Goal: Check status

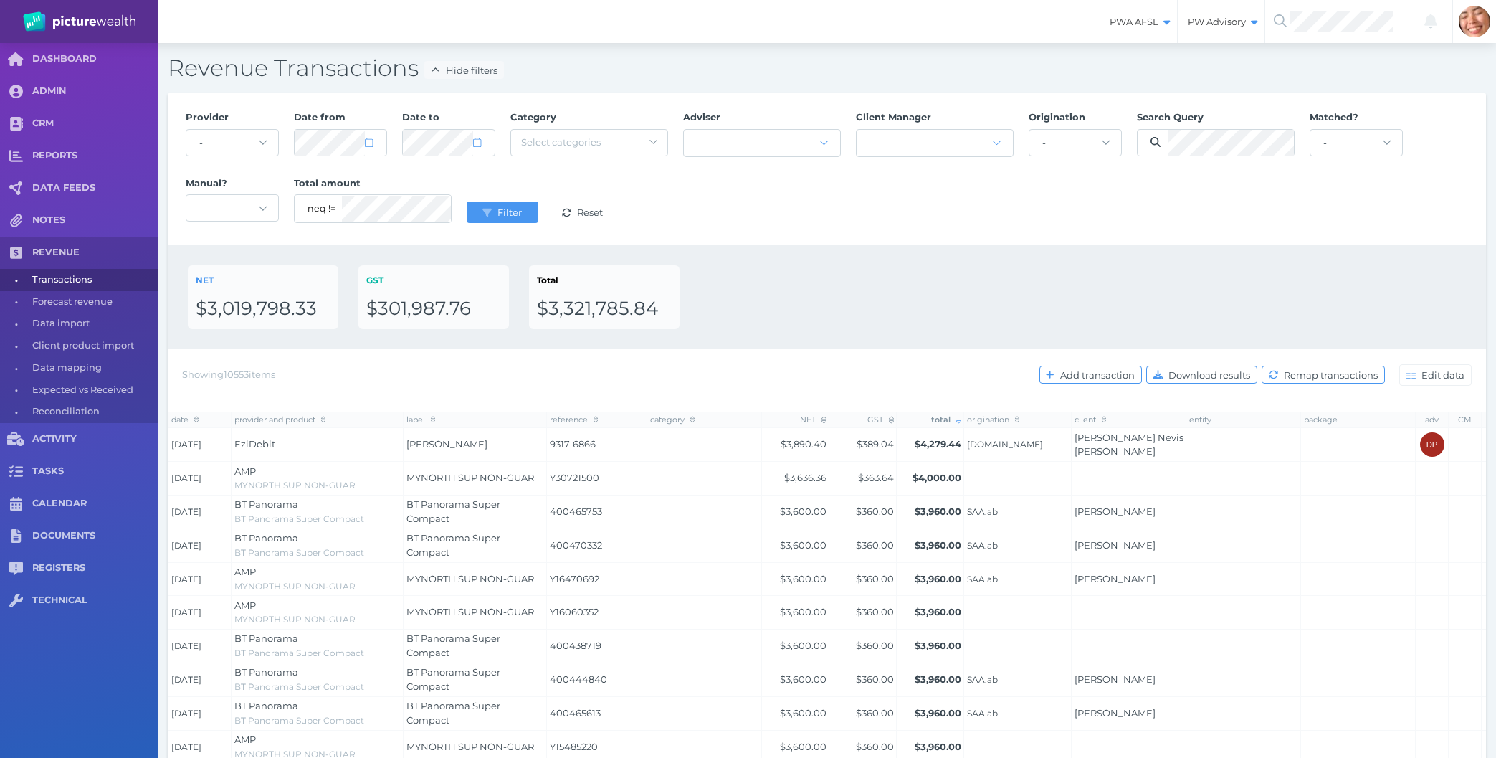
select select "25"
click at [915, 316] on div "NET $3,019,798.33 GST $301,987.76 Total $3,321,785.84" at bounding box center [827, 297] width 1278 height 64
click at [956, 242] on div "Provider - Acuity Fee Revenue Acuity Trustee Advocate Private Wealth Pty Ltd AI…" at bounding box center [827, 169] width 1318 height 152
click at [77, 248] on span "REVENUE" at bounding box center [94, 253] width 125 height 12
select select "25"
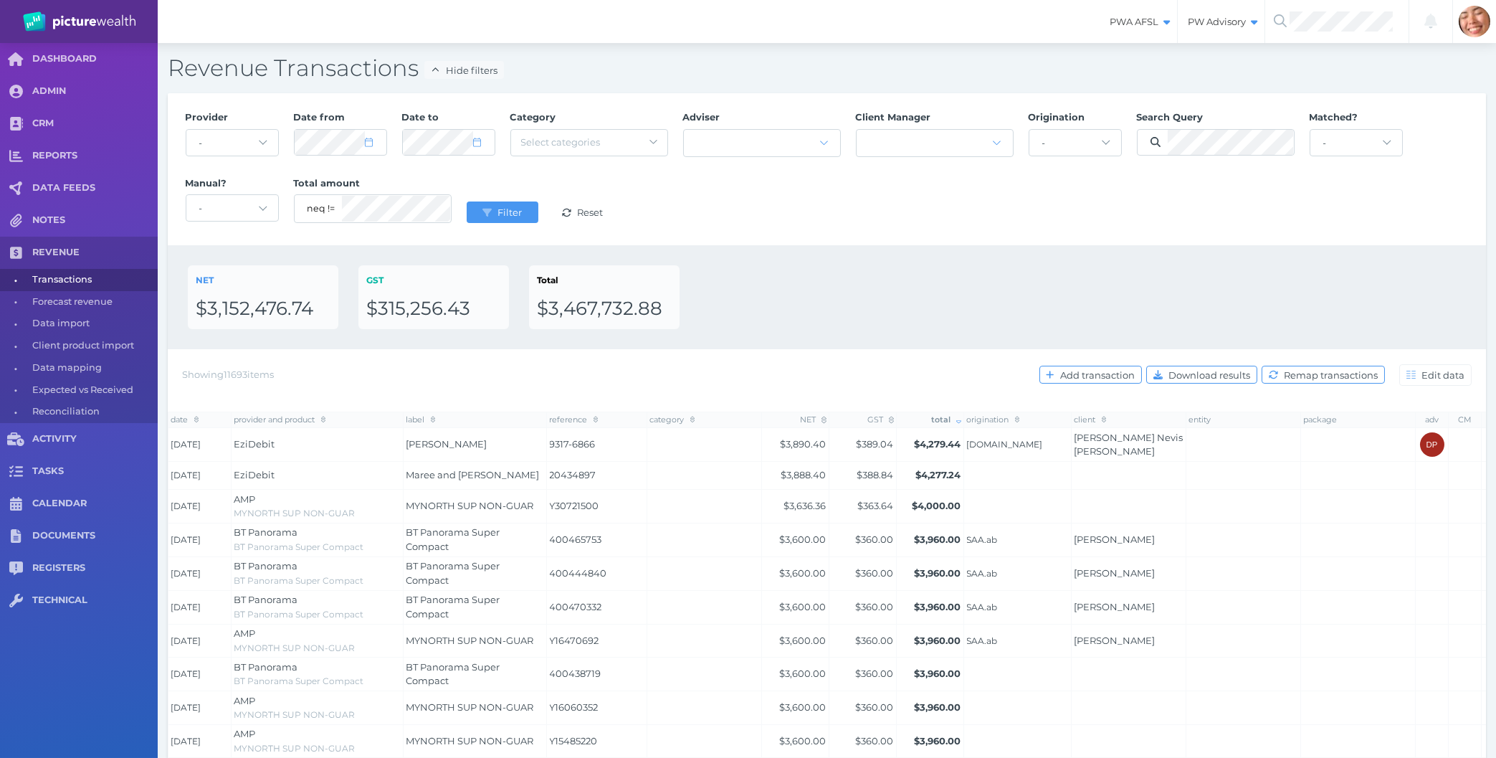
click at [775, 294] on div "NET $3,152,476.74 GST $315,256.43 Total $3,467,732.88" at bounding box center [827, 297] width 1278 height 64
click at [742, 317] on div "NET $3,152,476.74 GST $315,256.43 Total $3,467,732.88" at bounding box center [827, 297] width 1278 height 64
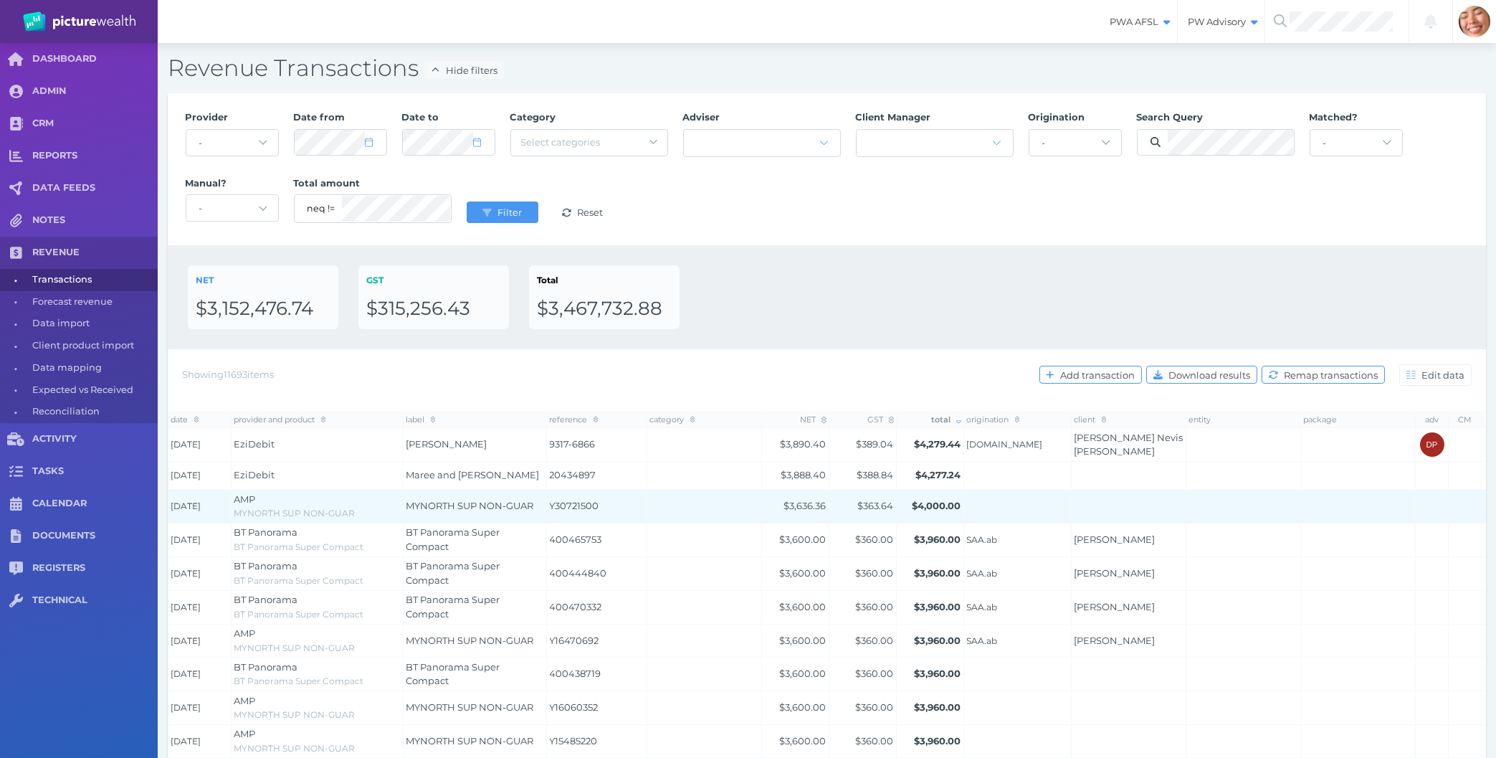
scroll to position [77, 0]
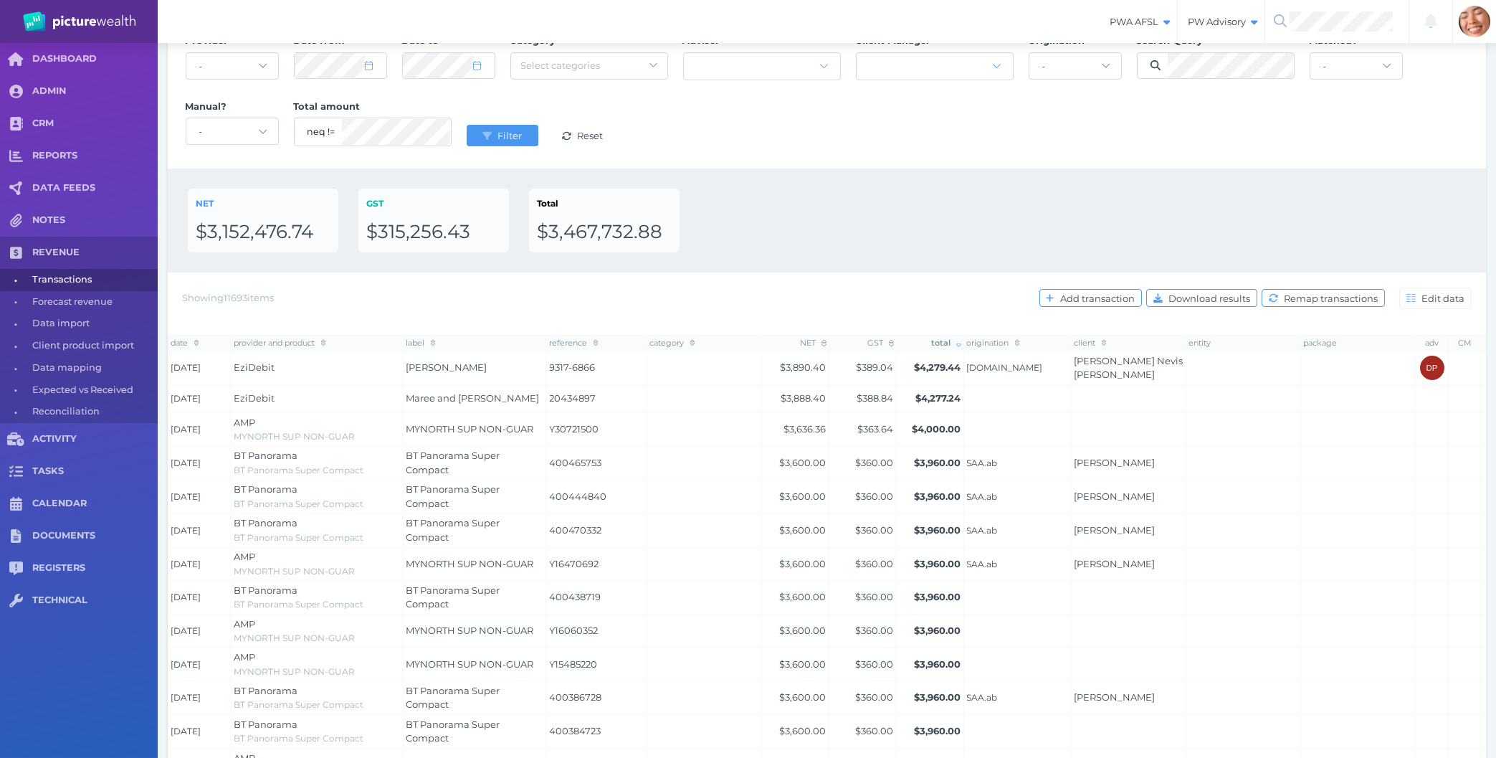
click at [966, 181] on div "NET $3,152,476.74 GST $315,256.43 Total $3,467,732.88" at bounding box center [827, 220] width 1318 height 104
click at [992, 195] on div "NET $3,152,476.74 GST $315,256.43 Total $3,467,732.88" at bounding box center [827, 221] width 1278 height 64
